Goal: Information Seeking & Learning: Find specific fact

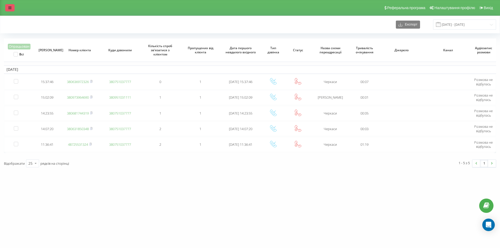
click at [12, 7] on link at bounding box center [9, 7] width 9 height 7
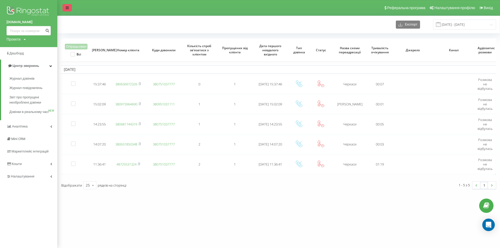
click at [66, 8] on icon at bounding box center [67, 8] width 3 height 4
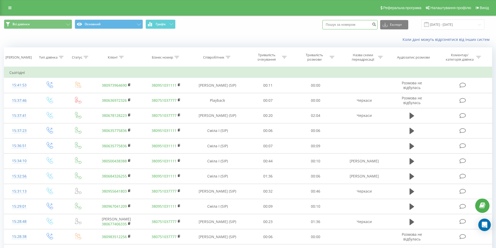
click at [339, 25] on input at bounding box center [349, 24] width 55 height 9
type input "0665766264"
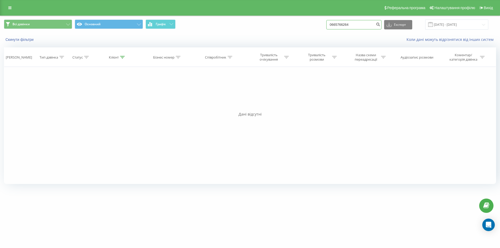
click at [345, 24] on input "0665766264" at bounding box center [353, 24] width 55 height 9
type input "0665796264"
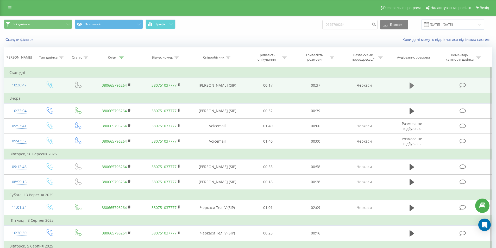
click at [413, 82] on icon at bounding box center [412, 85] width 5 height 7
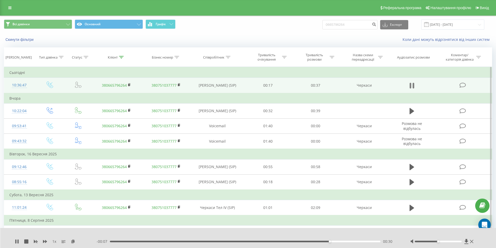
click at [409, 86] on button at bounding box center [412, 86] width 8 height 8
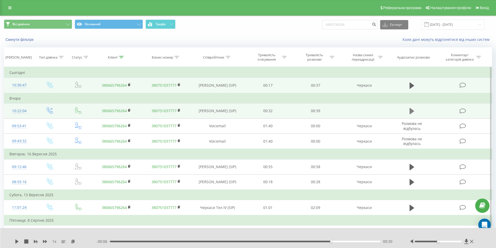
click at [412, 111] on icon at bounding box center [412, 111] width 5 height 6
drag, startPoint x: 354, startPoint y: 24, endPoint x: 330, endPoint y: 23, distance: 24.8
click at [330, 23] on input "0665796264" at bounding box center [349, 24] width 55 height 9
paste input "36985085"
type input "0636985085"
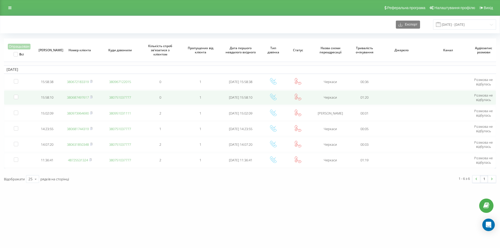
click at [89, 98] on link "380687497617" at bounding box center [78, 97] width 22 height 5
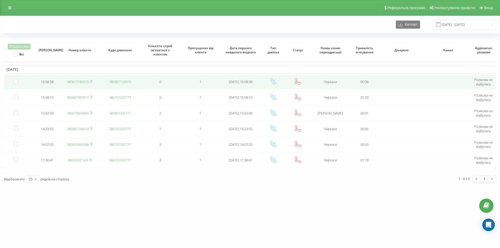
click at [75, 81] on link "380672183319" at bounding box center [78, 81] width 22 height 5
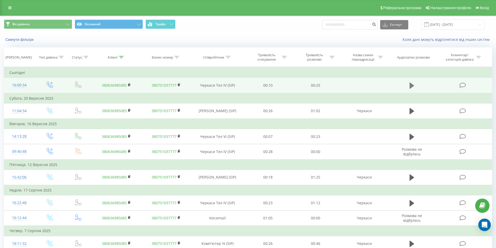
click at [412, 85] on icon at bounding box center [412, 86] width 5 height 6
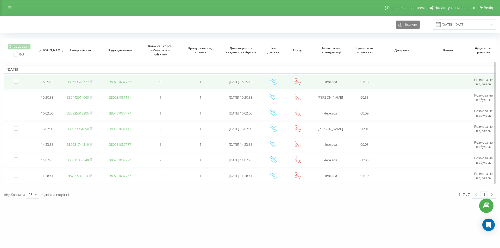
click at [84, 83] on link "380633518677" at bounding box center [78, 81] width 22 height 5
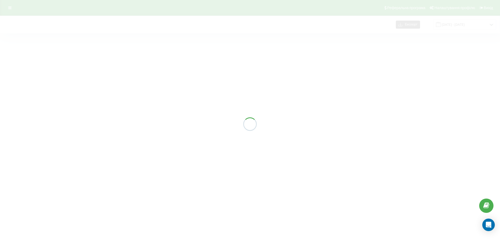
click at [182, 35] on div at bounding box center [250, 124] width 500 height 248
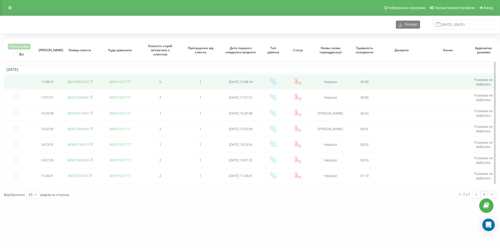
click at [77, 81] on link "380978803470" at bounding box center [78, 81] width 22 height 5
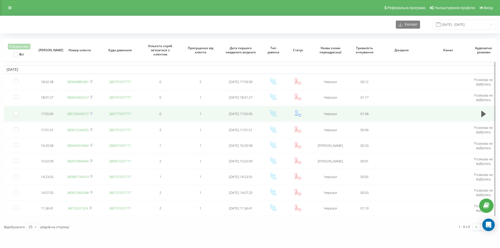
click at [81, 115] on link "380739426572" at bounding box center [78, 113] width 22 height 5
drag, startPoint x: 76, startPoint y: 113, endPoint x: 78, endPoint y: 108, distance: 5.6
click at [76, 113] on link "380739426572" at bounding box center [78, 113] width 22 height 5
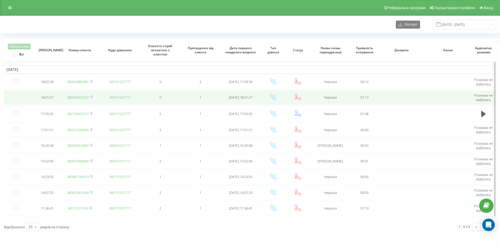
click at [82, 96] on link "380956462537" at bounding box center [78, 97] width 22 height 5
